Goal: Transaction & Acquisition: Book appointment/travel/reservation

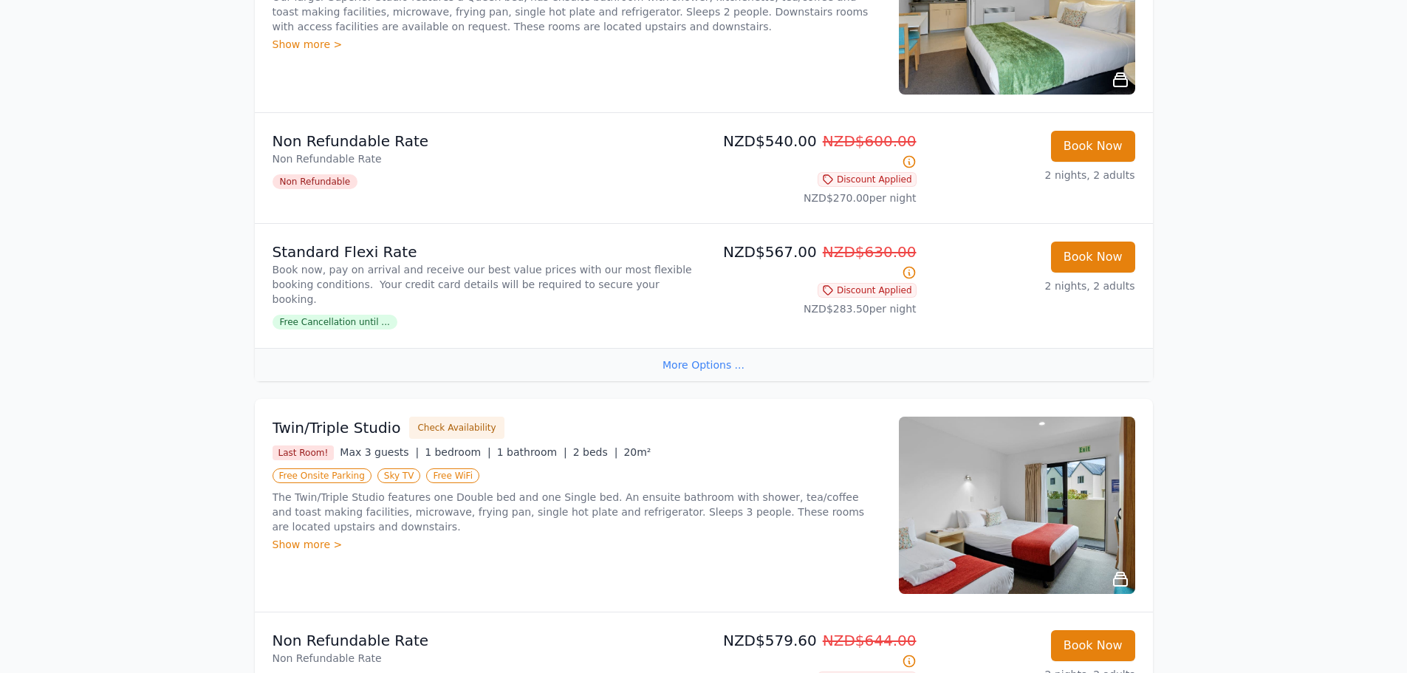
scroll to position [960, 0]
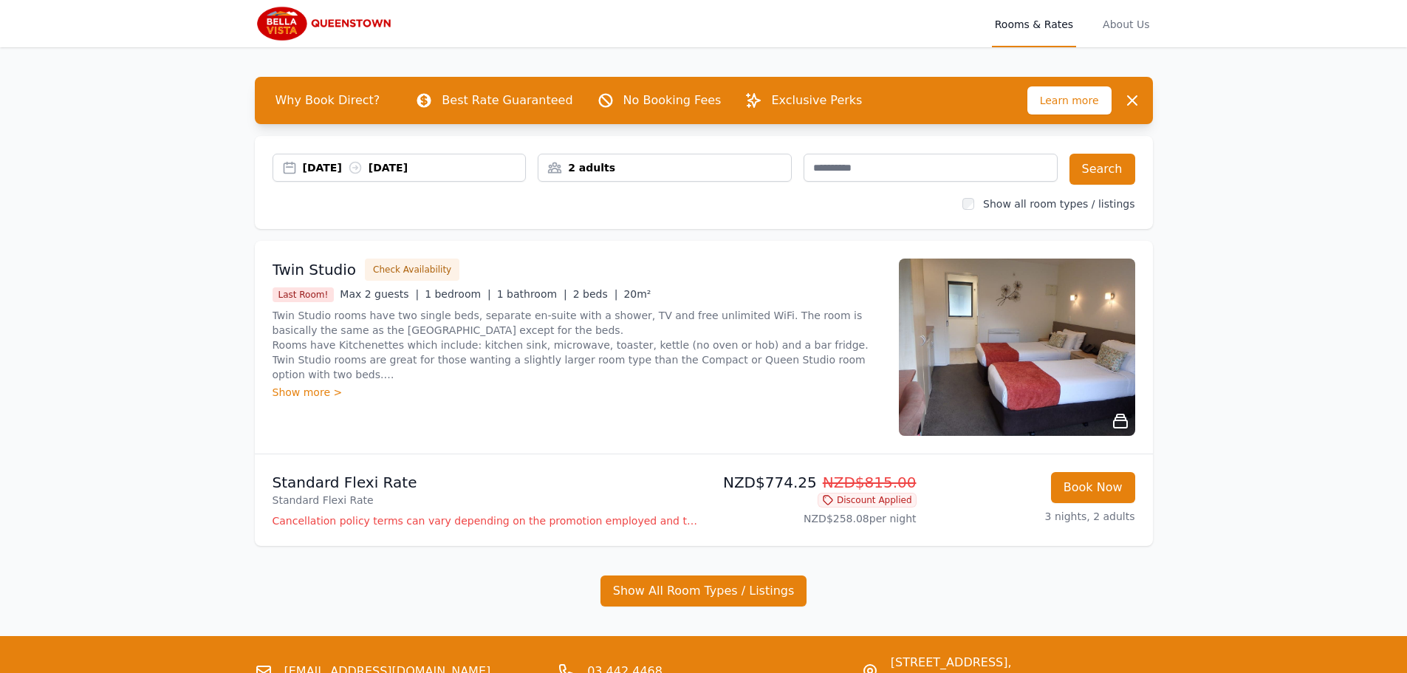
click at [427, 161] on div "[DATE] [DATE]" at bounding box center [414, 167] width 223 height 15
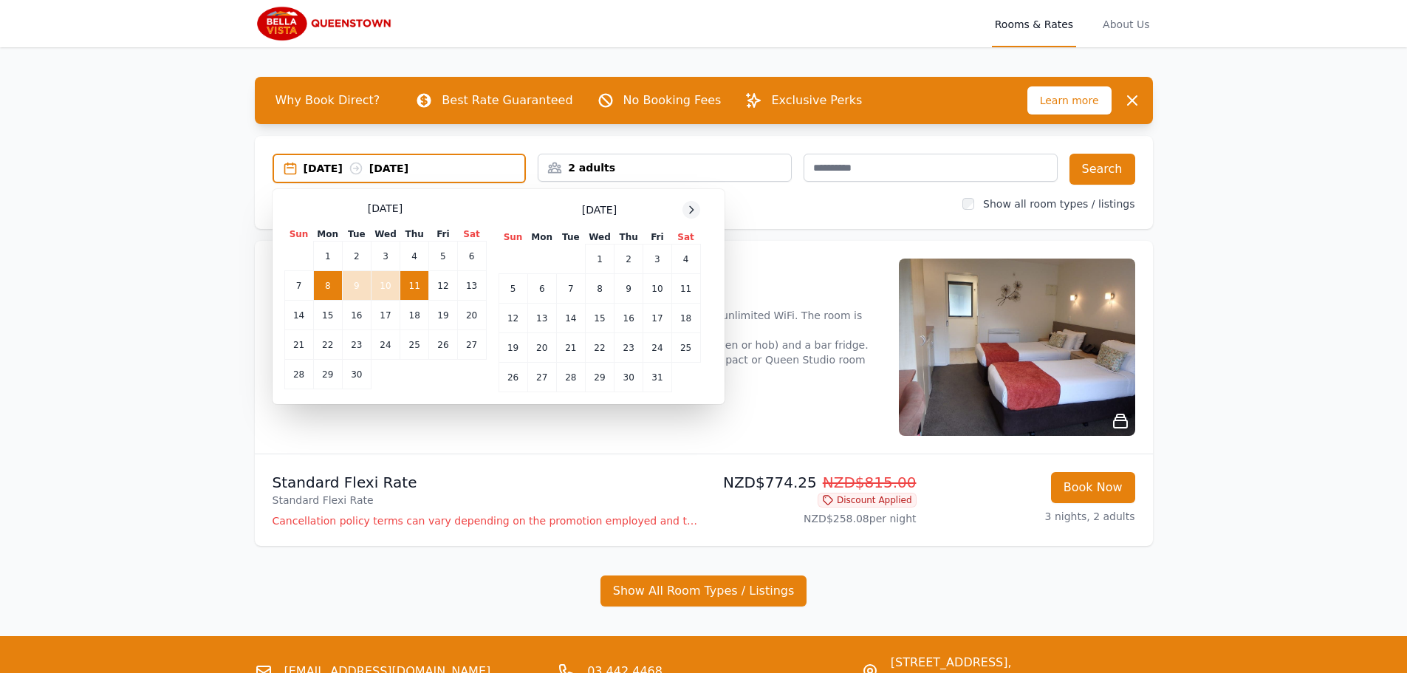
click at [690, 208] on icon at bounding box center [691, 210] width 12 height 12
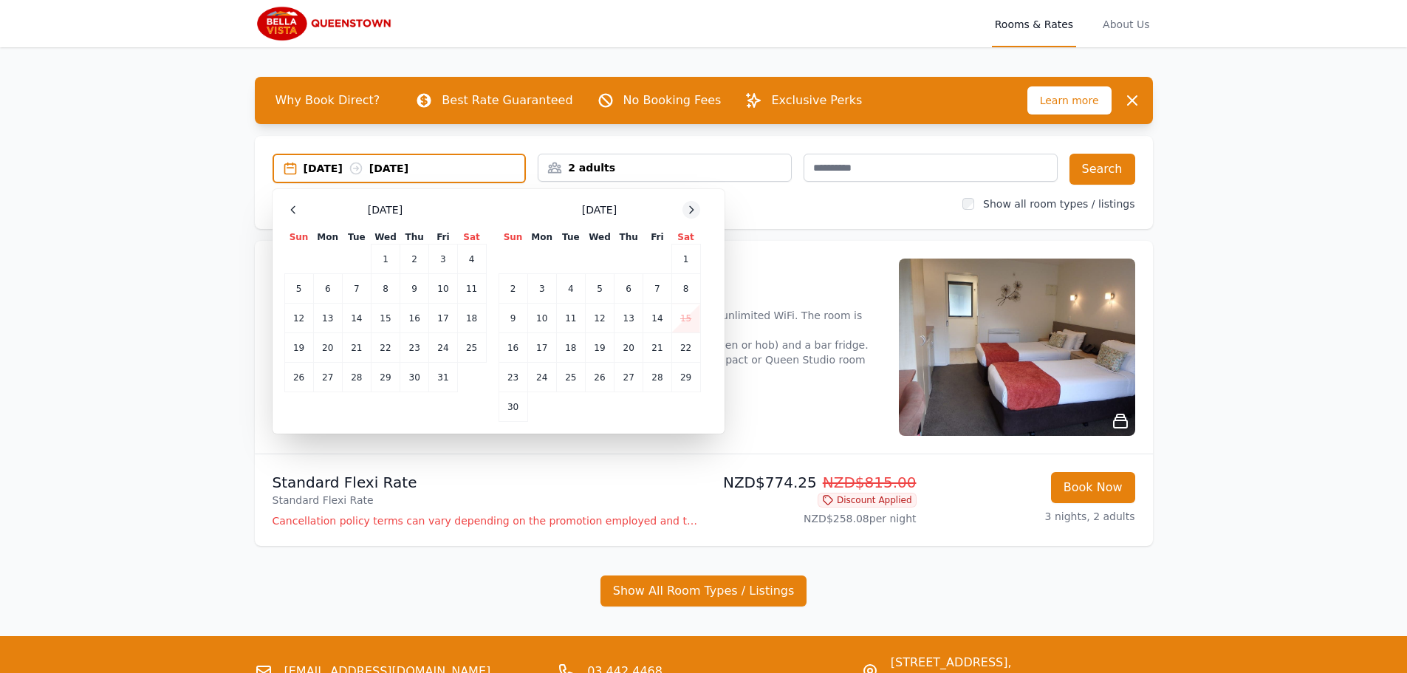
click at [690, 208] on icon at bounding box center [691, 210] width 12 height 12
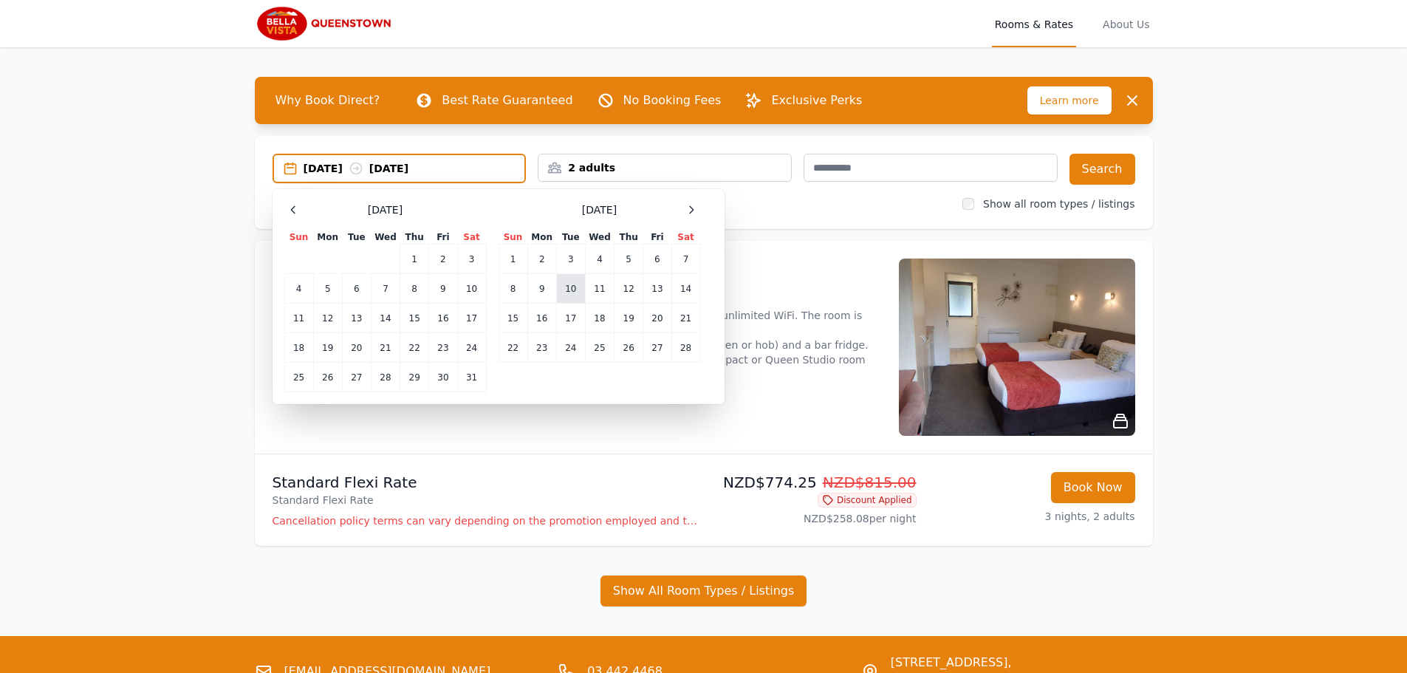
click at [572, 289] on td "10" at bounding box center [570, 289] width 29 height 30
click at [631, 292] on td "12" at bounding box center [628, 289] width 29 height 30
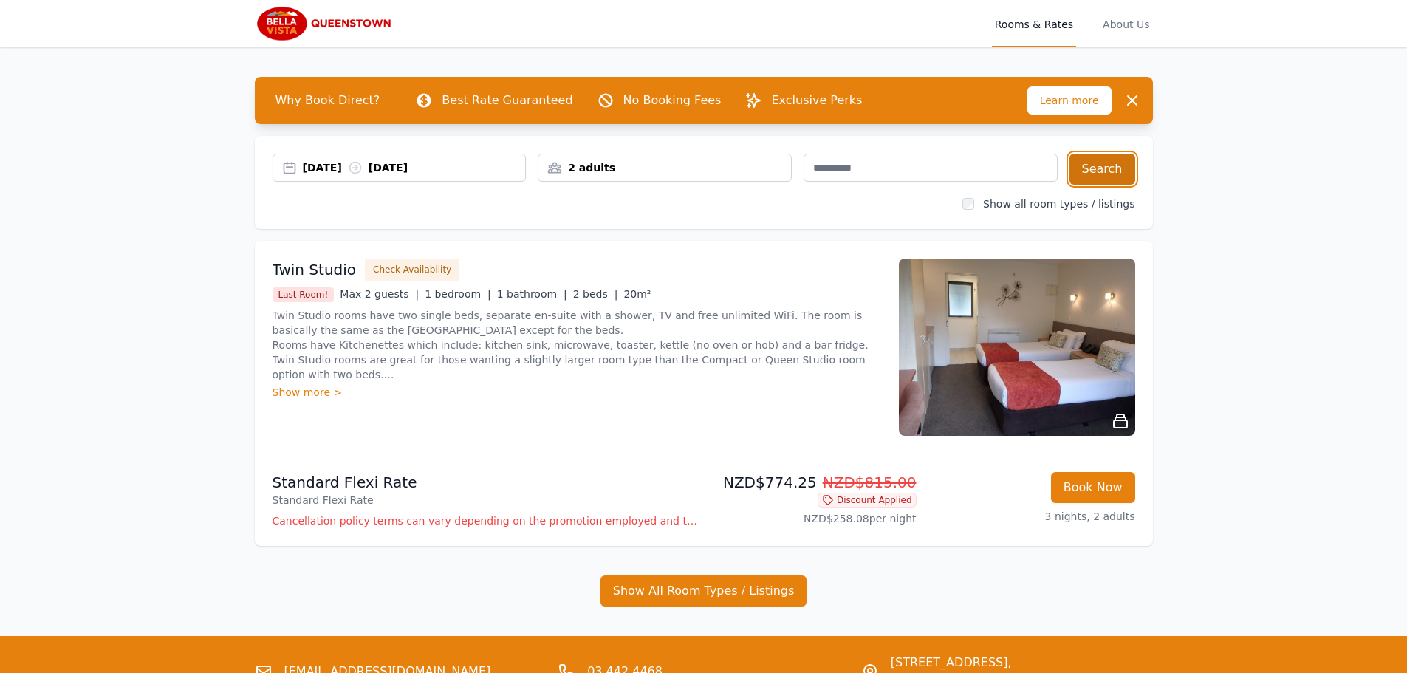
click at [1111, 160] on button "Search" at bounding box center [1102, 169] width 66 height 31
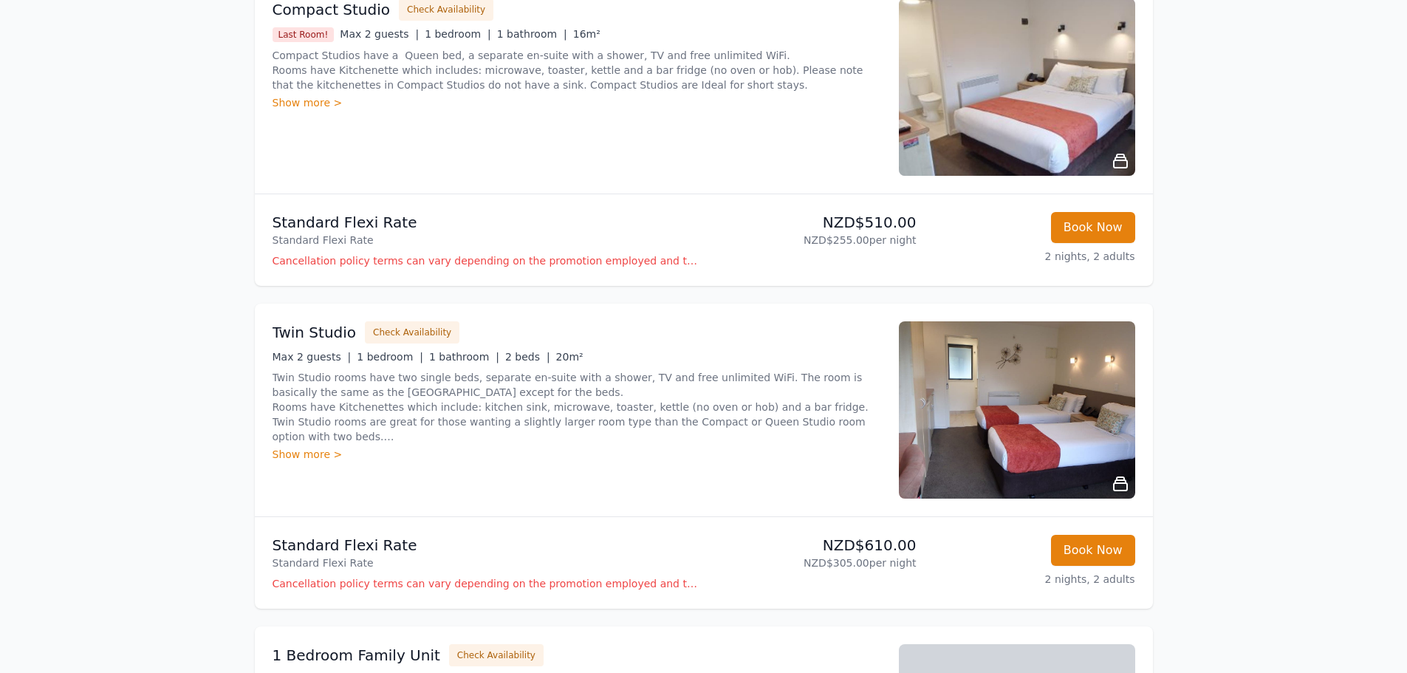
scroll to position [295, 0]
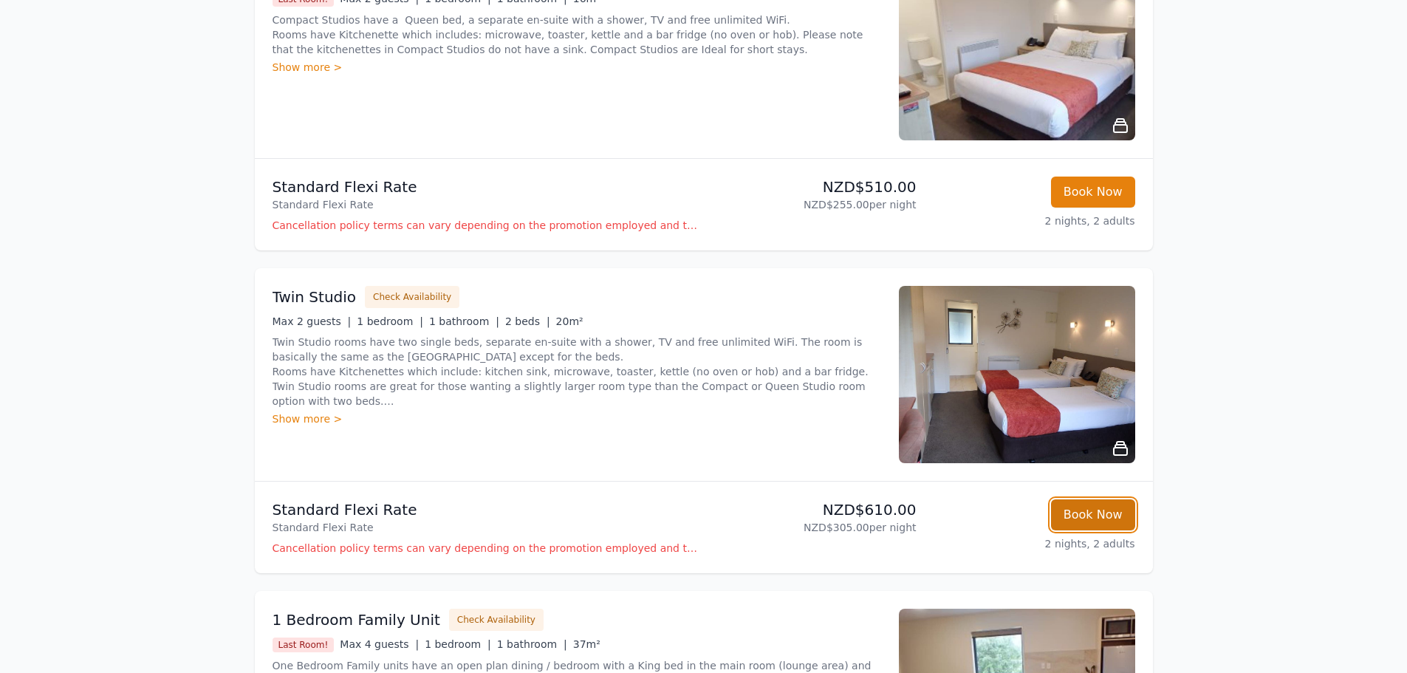
click at [1084, 513] on button "Book Now" at bounding box center [1093, 514] width 84 height 31
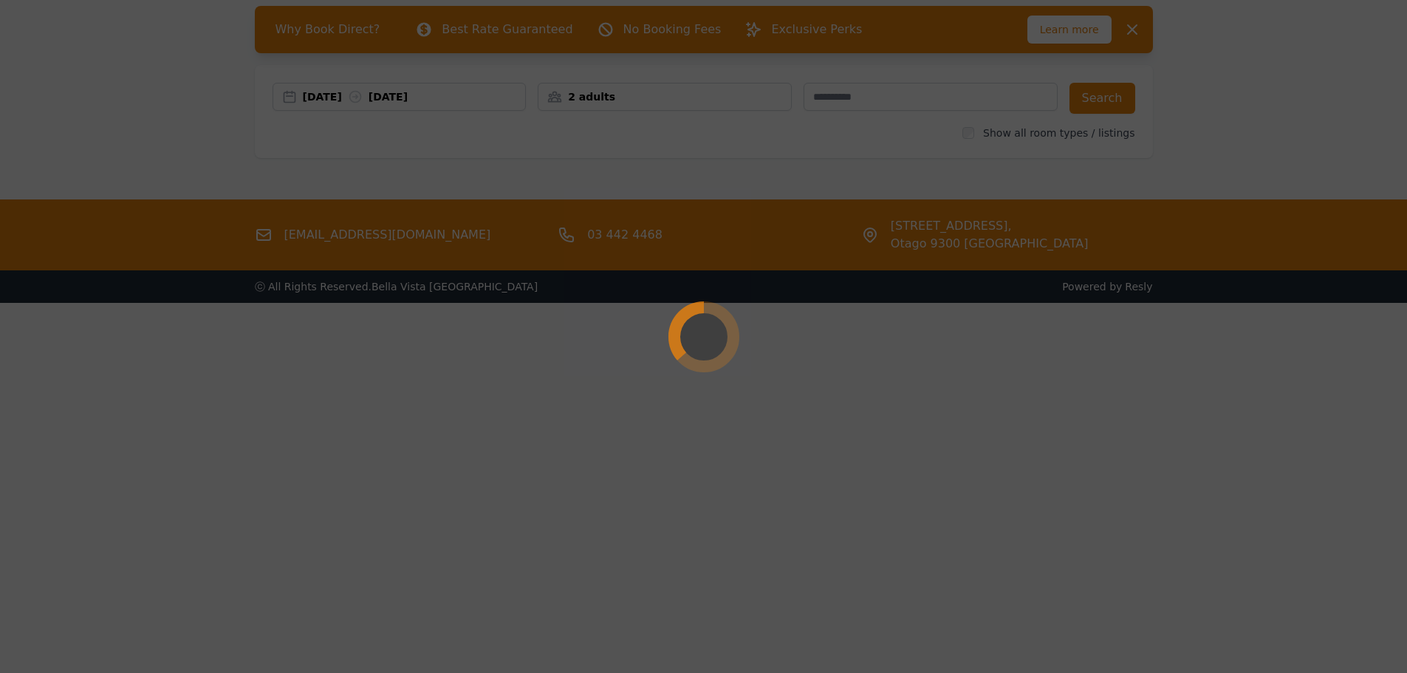
select select "**"
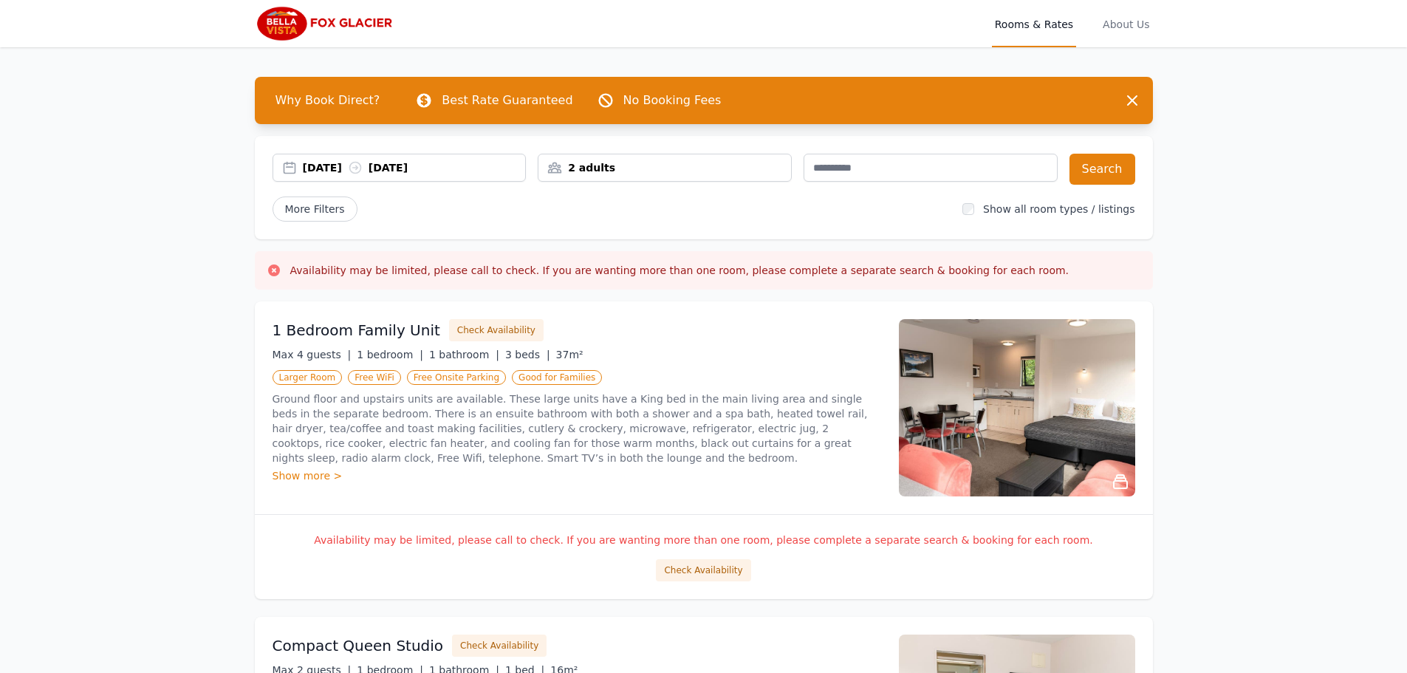
click at [325, 167] on div "12 Feb 2026 13 Feb 2026" at bounding box center [414, 167] width 223 height 15
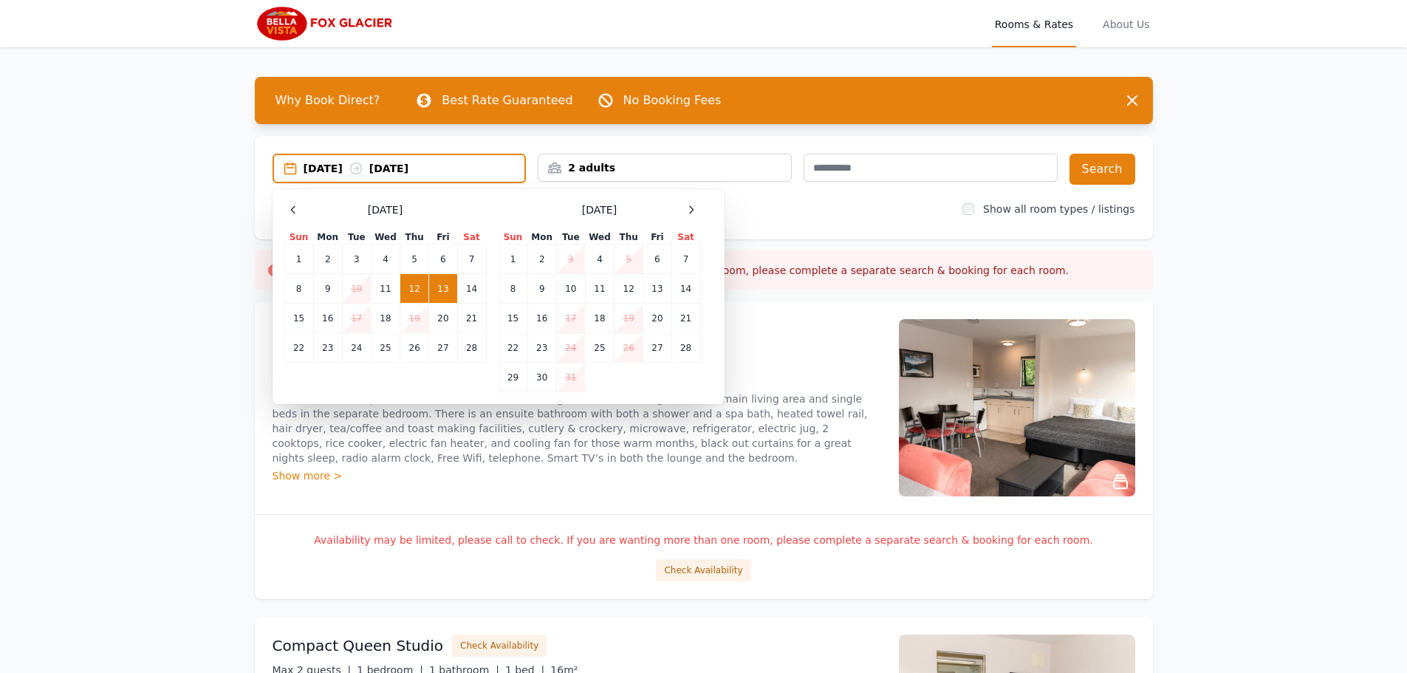
click at [446, 286] on td "13" at bounding box center [443, 289] width 28 height 30
click at [469, 289] on td "14" at bounding box center [471, 289] width 29 height 30
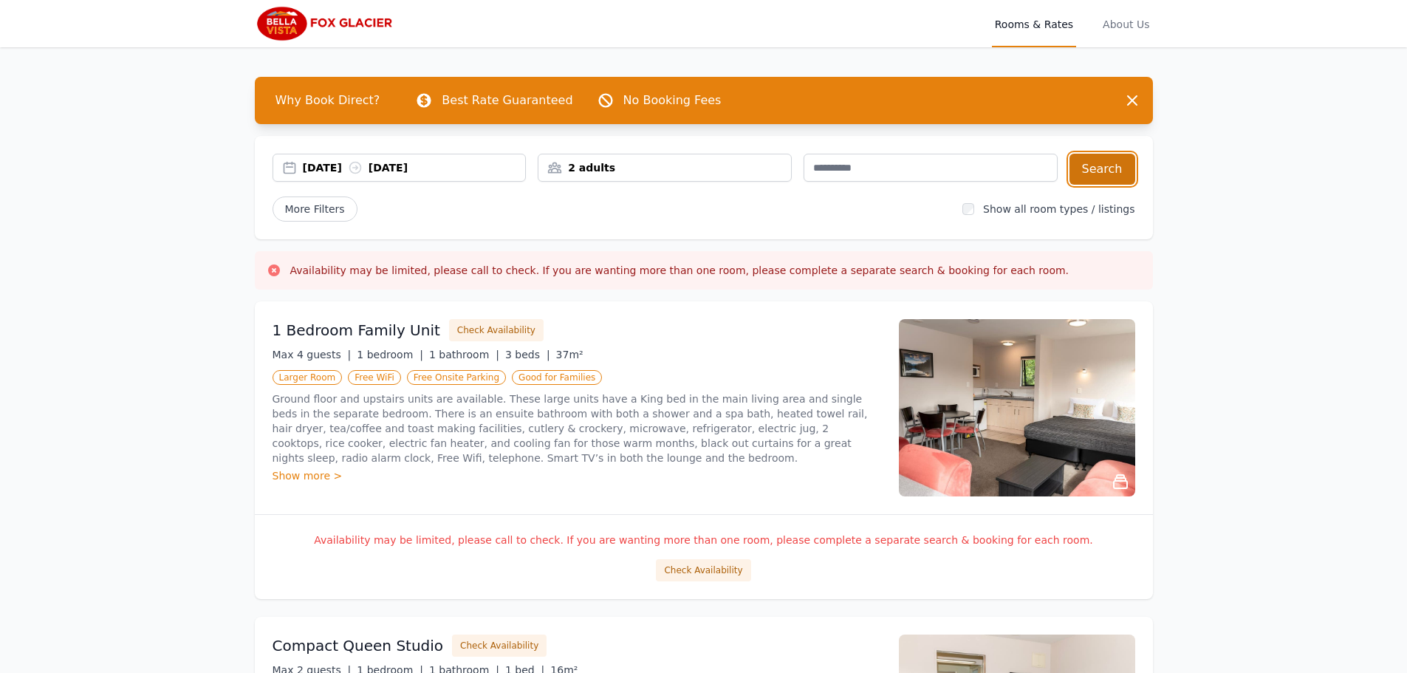
click at [1105, 165] on button "Search" at bounding box center [1102, 169] width 66 height 31
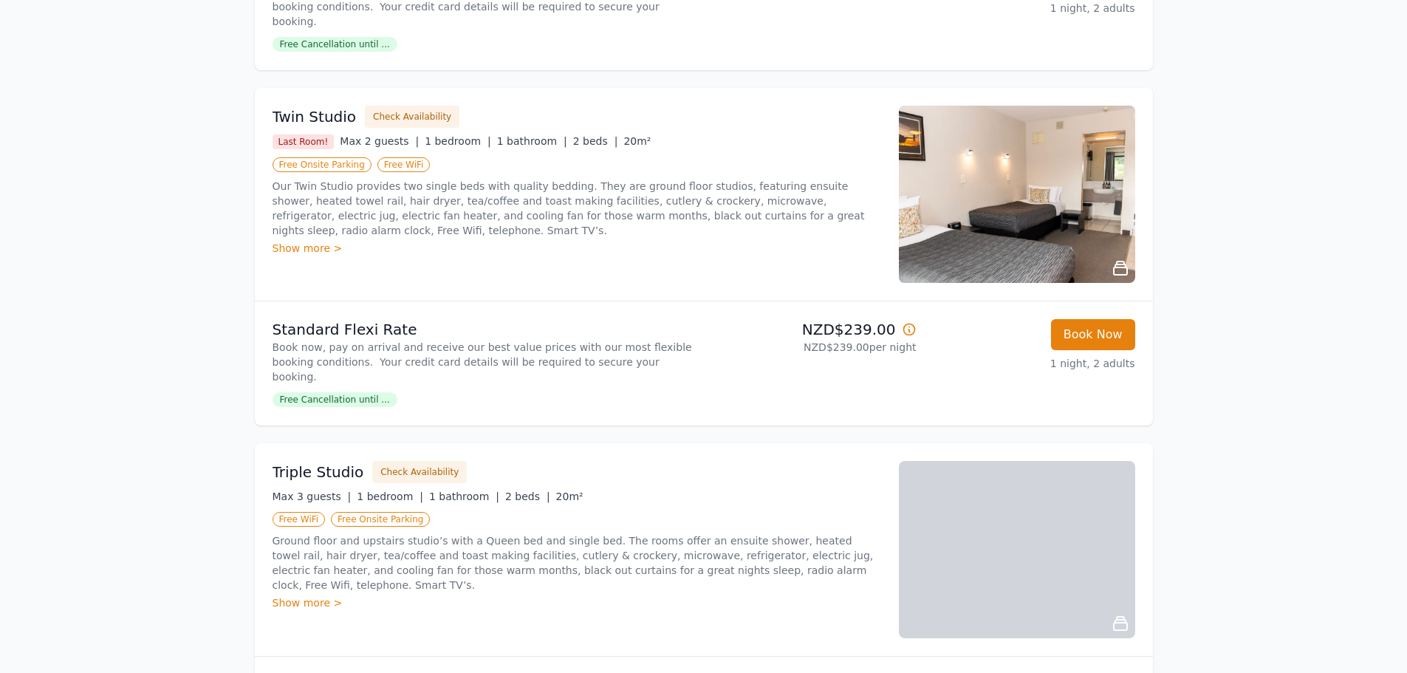
scroll to position [847, 0]
